Goal: Register for event/course

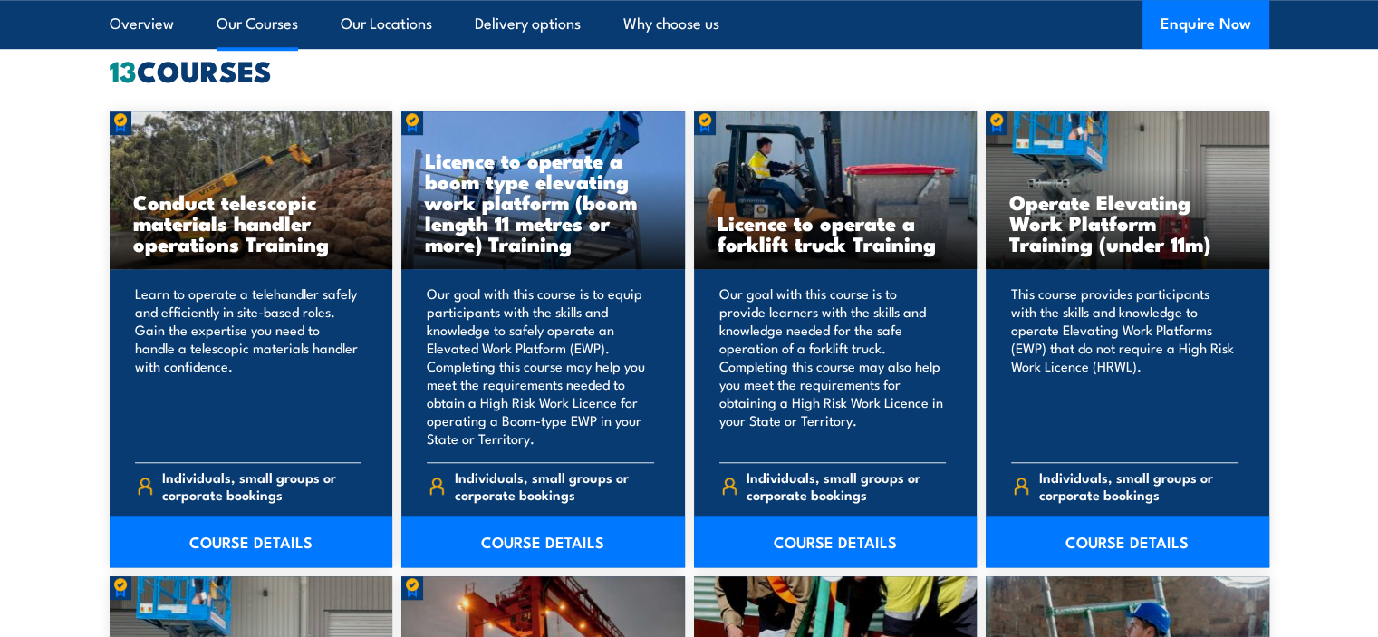
scroll to position [1435, 0]
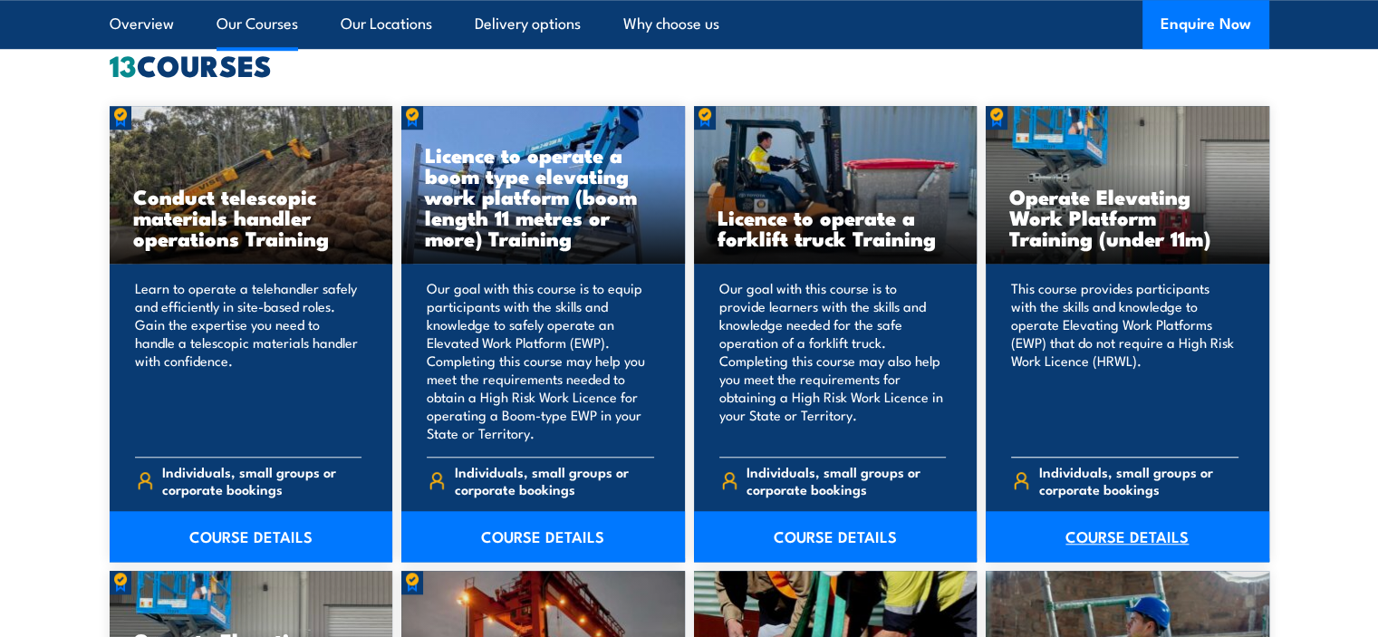
click at [1076, 517] on link "COURSE DETAILS" at bounding box center [1128, 536] width 284 height 51
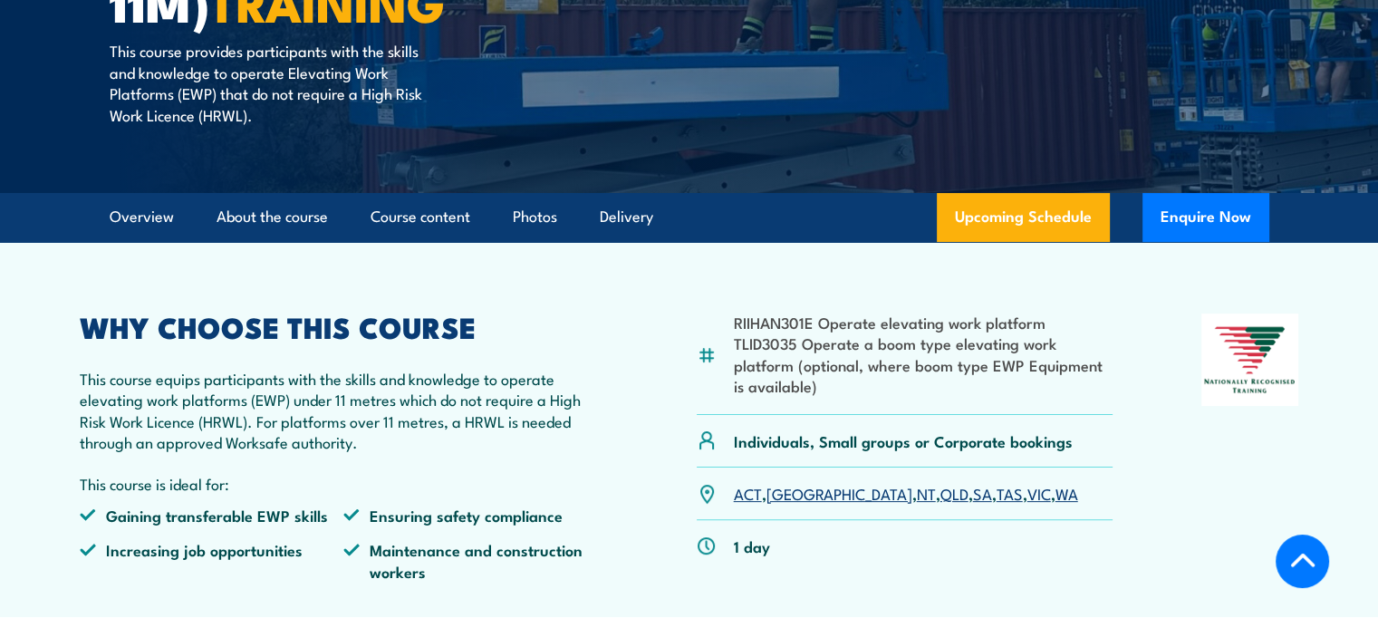
scroll to position [390, 0]
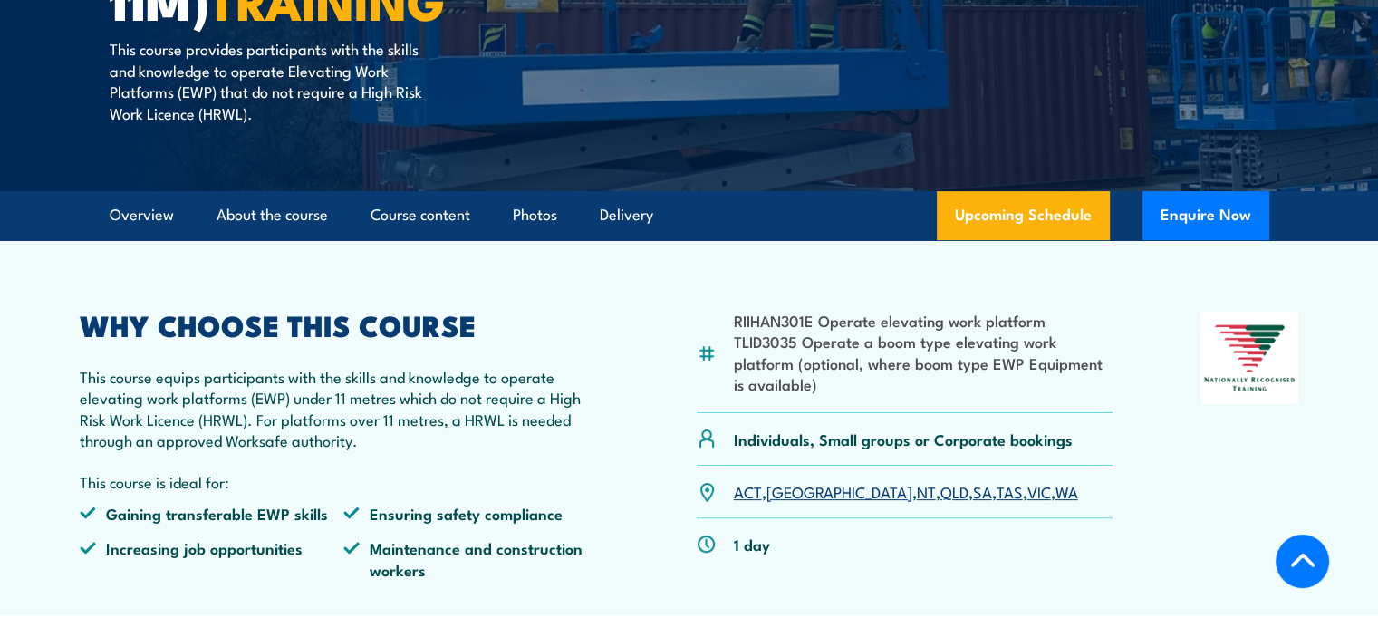
click at [940, 495] on link "QLD" at bounding box center [954, 491] width 28 height 22
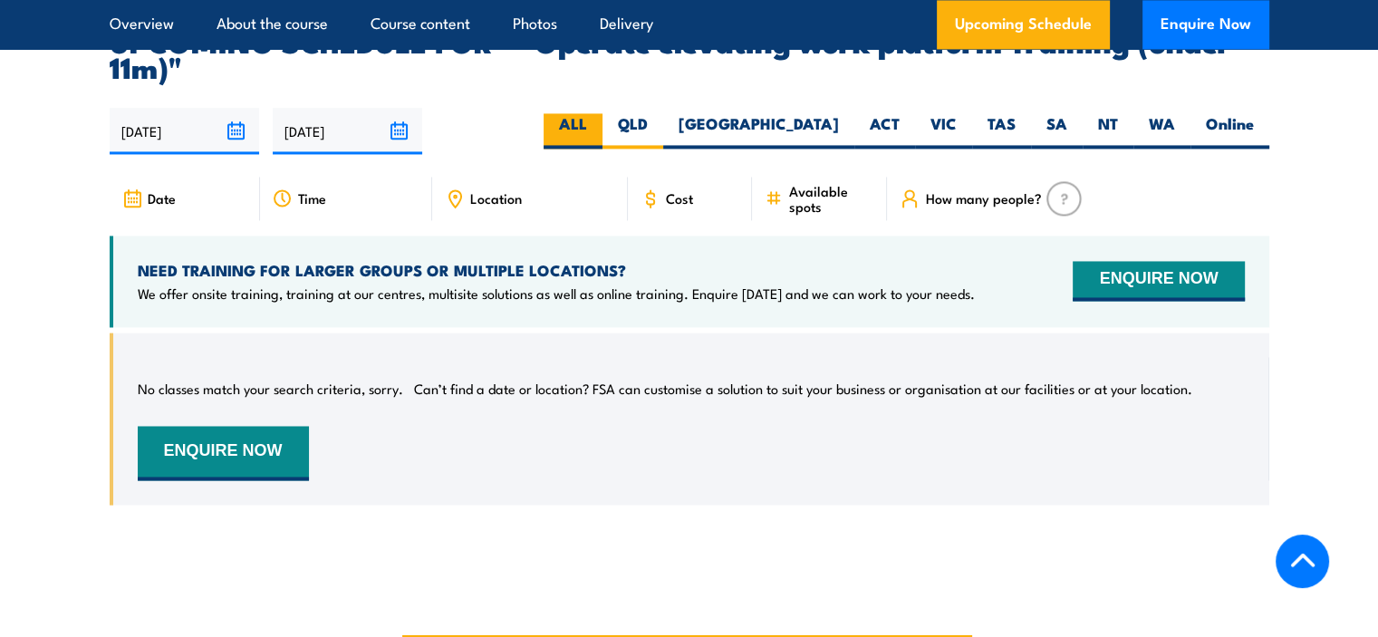
click at [602, 113] on label "ALL" at bounding box center [573, 130] width 59 height 35
click at [599, 113] on input "ALL" at bounding box center [593, 119] width 12 height 12
radio input "true"
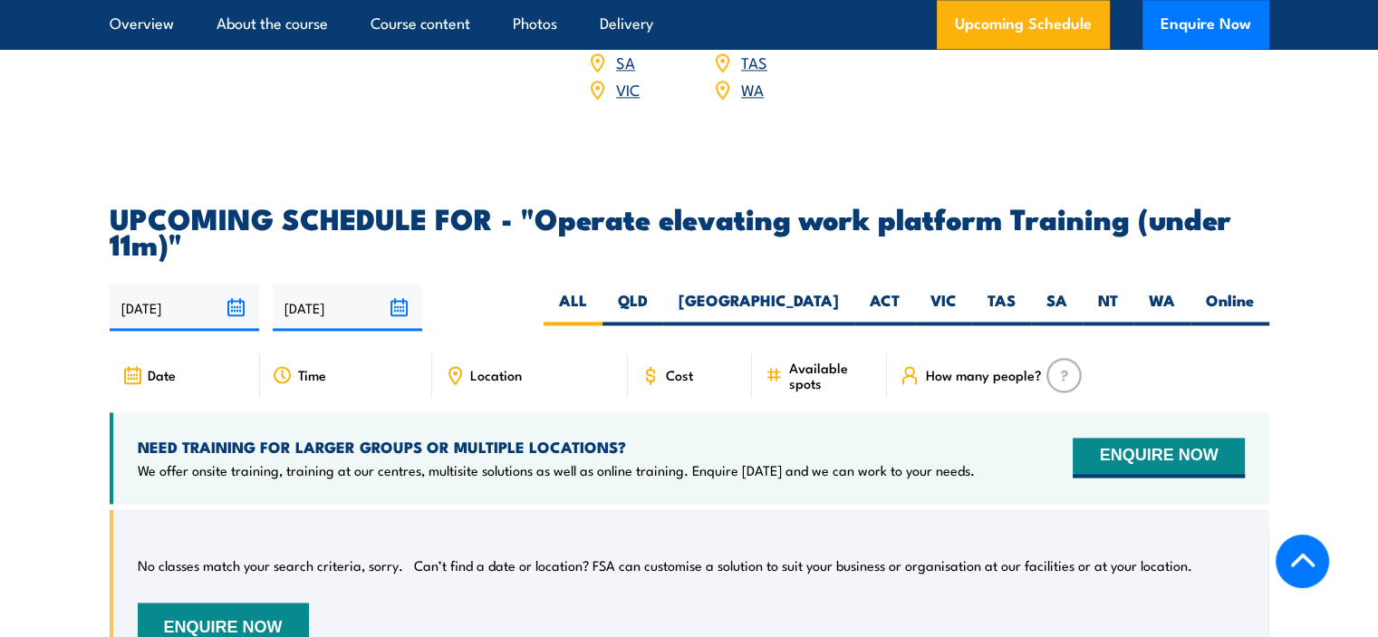
scroll to position [2637, 0]
